Goal: Obtain resource: Download file/media

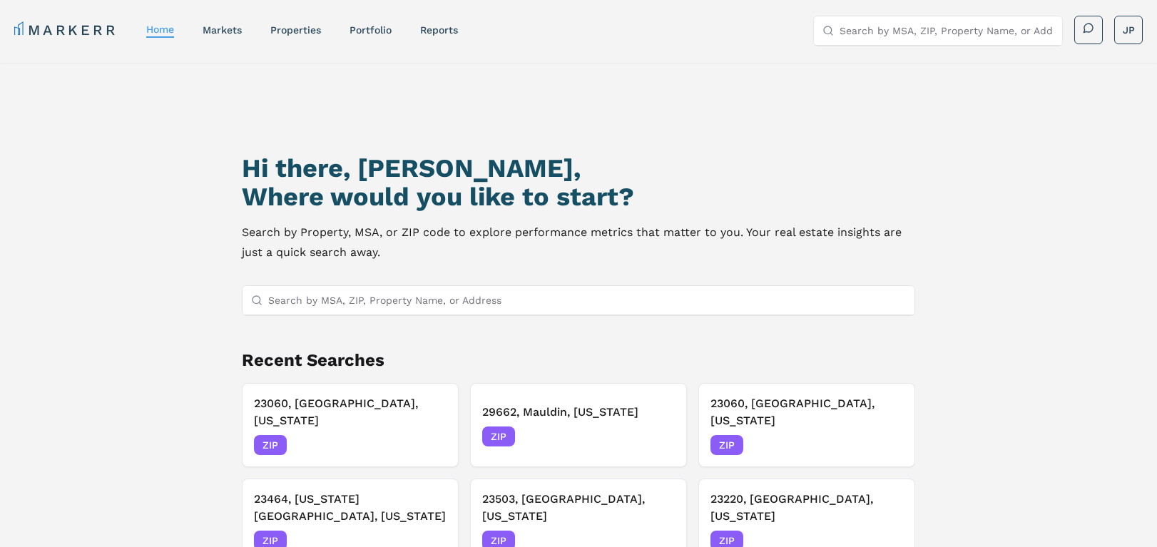
drag, startPoint x: 744, startPoint y: 79, endPoint x: 770, endPoint y: 98, distance: 32.7
click at [744, 79] on div "Hi there, [PERSON_NAME], Where would you like to start? Search by Property, MSA…" at bounding box center [578, 348] width 1157 height 570
click at [907, 29] on input "Search by MSA, ZIP, Property Name, or Address" at bounding box center [947, 30] width 214 height 29
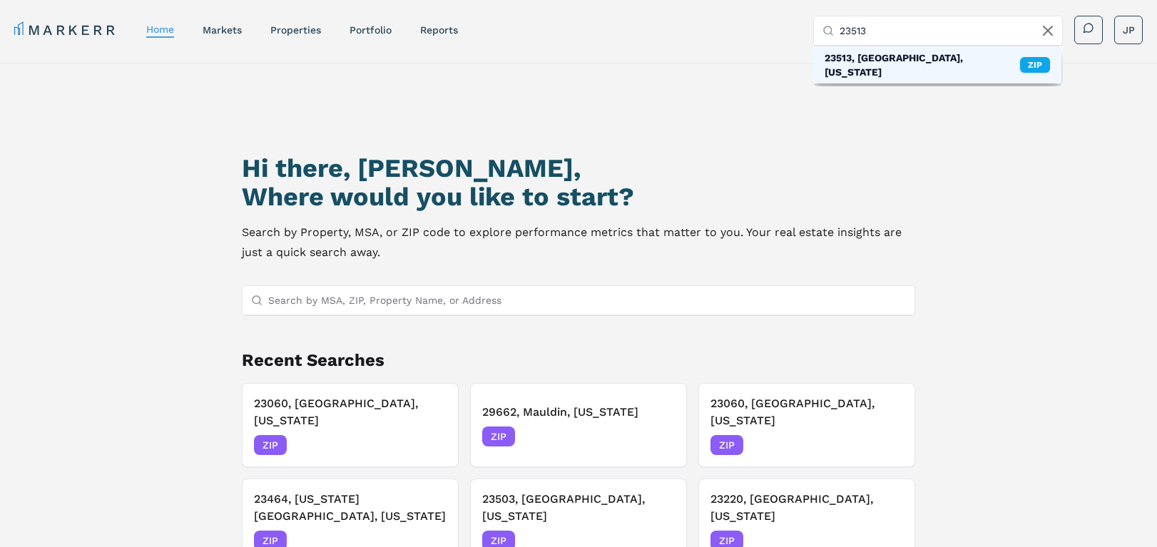
type input "23513"
click at [915, 59] on div "23513, [GEOGRAPHIC_DATA], [US_STATE]" at bounding box center [923, 65] width 196 height 29
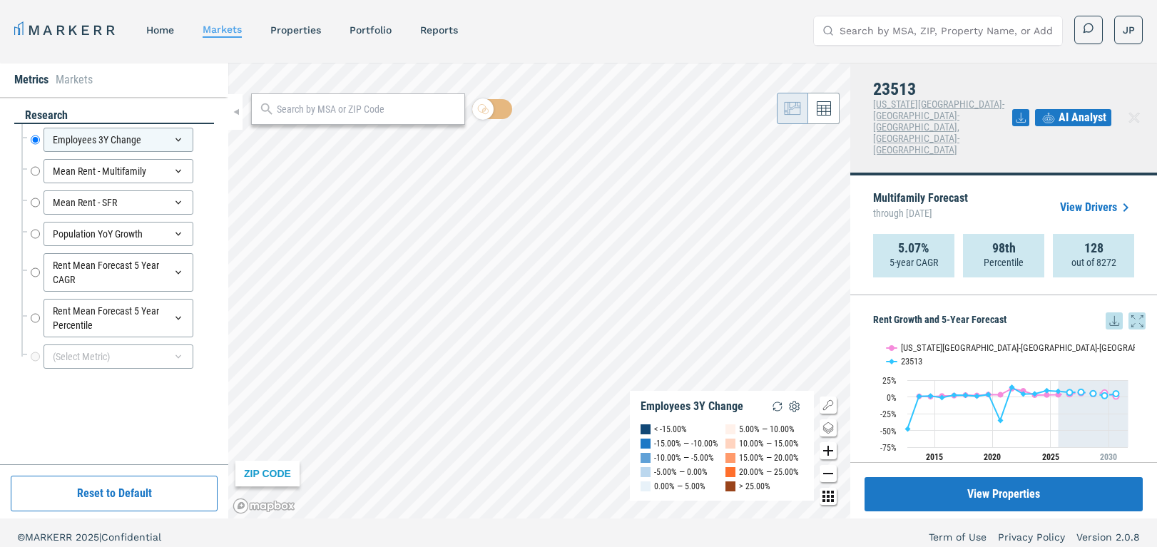
click at [1106, 313] on icon at bounding box center [1114, 321] width 17 height 17
click at [1078, 378] on div "Download as XLS" at bounding box center [1051, 379] width 82 height 14
click at [1021, 109] on icon at bounding box center [1021, 117] width 17 height 17
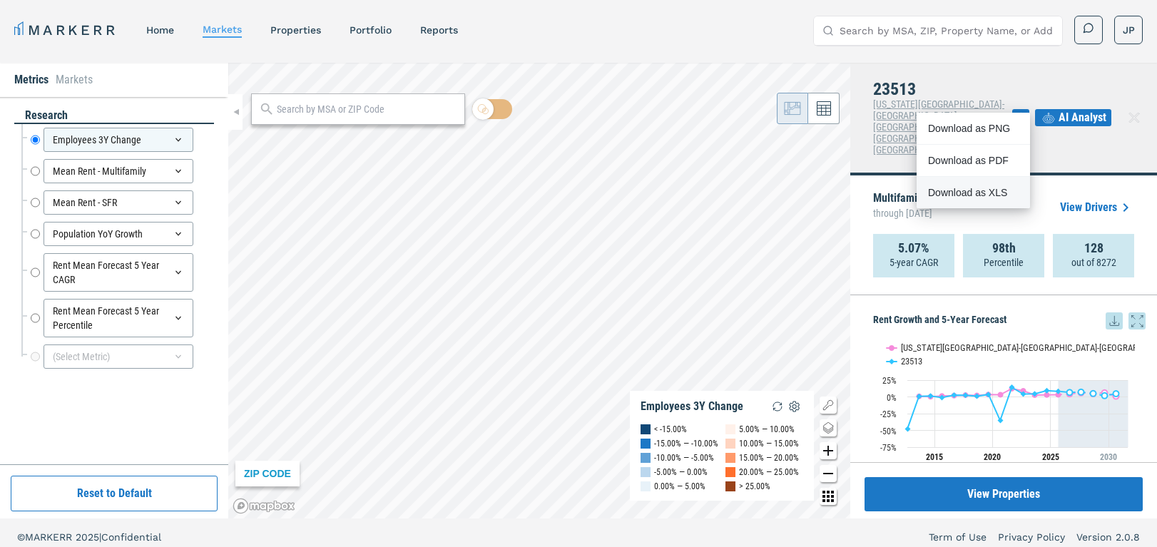
click at [1000, 191] on div "Download as XLS" at bounding box center [969, 193] width 82 height 14
click at [894, 532] on div "© MARKERR 2025 | Confidential Term of Use Privacy Policy Version 2.0.8" at bounding box center [578, 537] width 1123 height 14
